Goal: Task Accomplishment & Management: Manage account settings

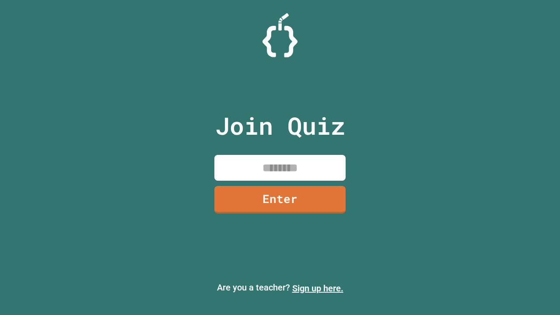
click at [318, 288] on link "Sign up here." at bounding box center [317, 288] width 51 height 10
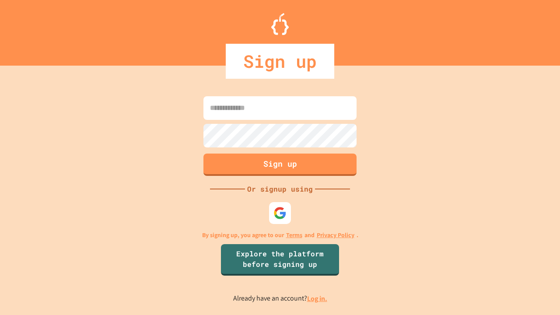
click at [318, 298] on link "Log in." at bounding box center [317, 298] width 20 height 9
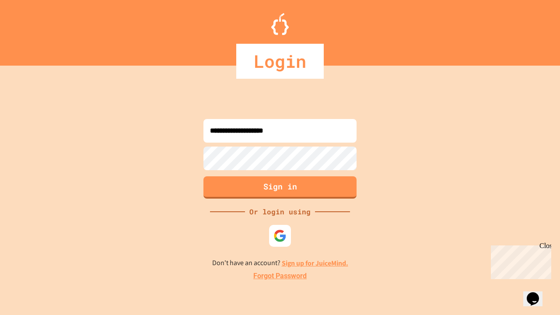
type input "**********"
